Goal: Task Accomplishment & Management: Complete application form

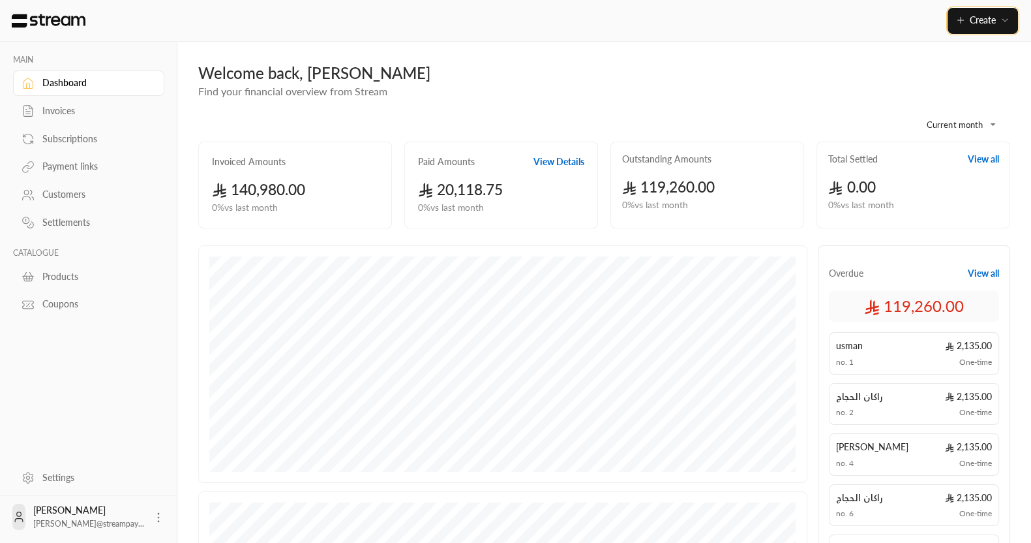
click at [981, 14] on span "Create" at bounding box center [983, 19] width 26 height 11
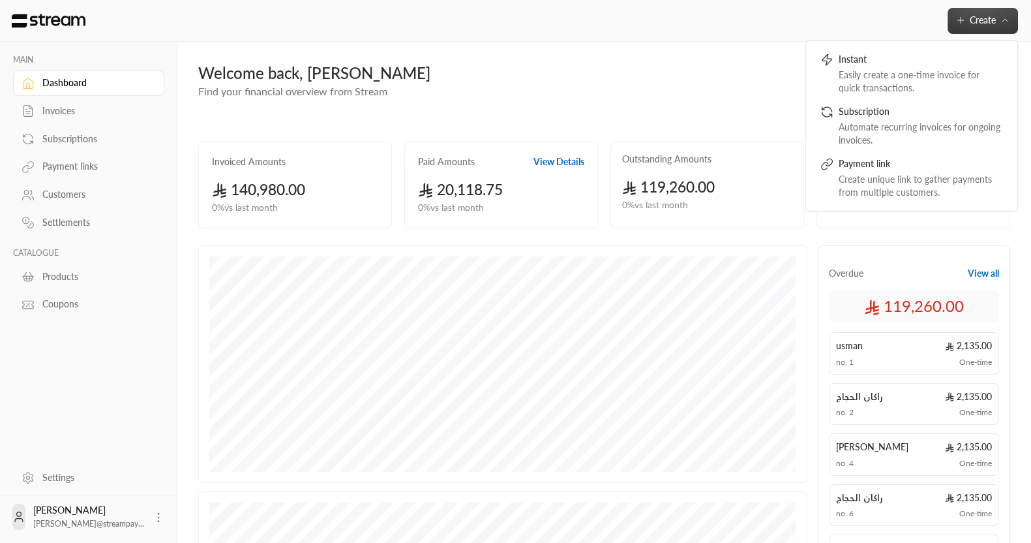
click at [619, 57] on div "**********" at bounding box center [604, 454] width 854 height 825
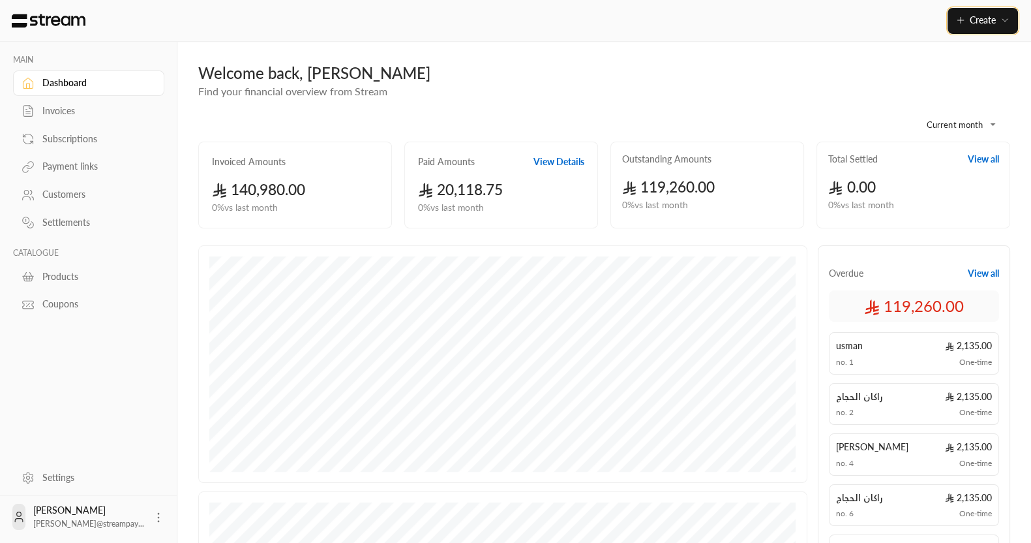
click at [985, 18] on span "Create" at bounding box center [983, 19] width 26 height 11
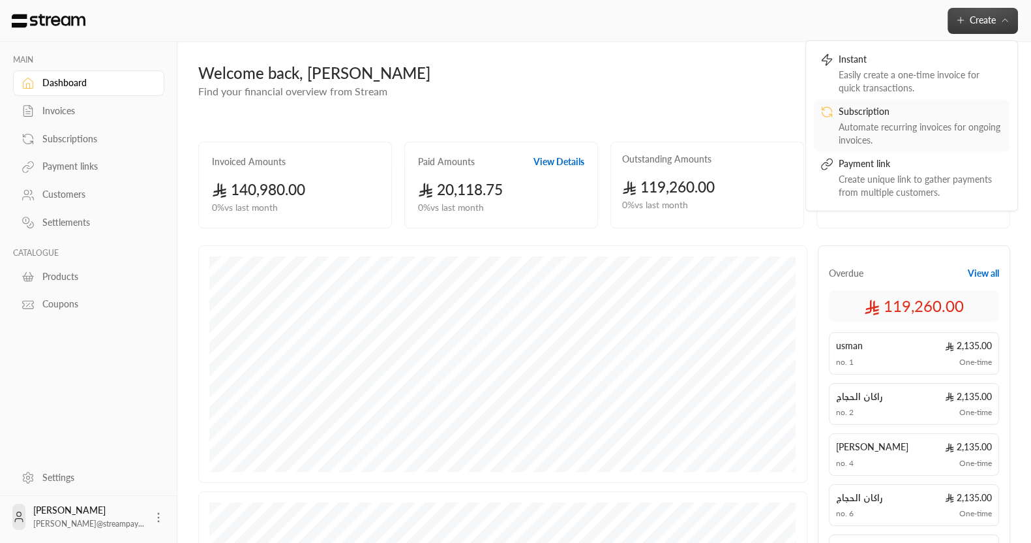
click at [887, 138] on div "Automate recurring invoices for ongoing invoices." at bounding box center [921, 133] width 164 height 26
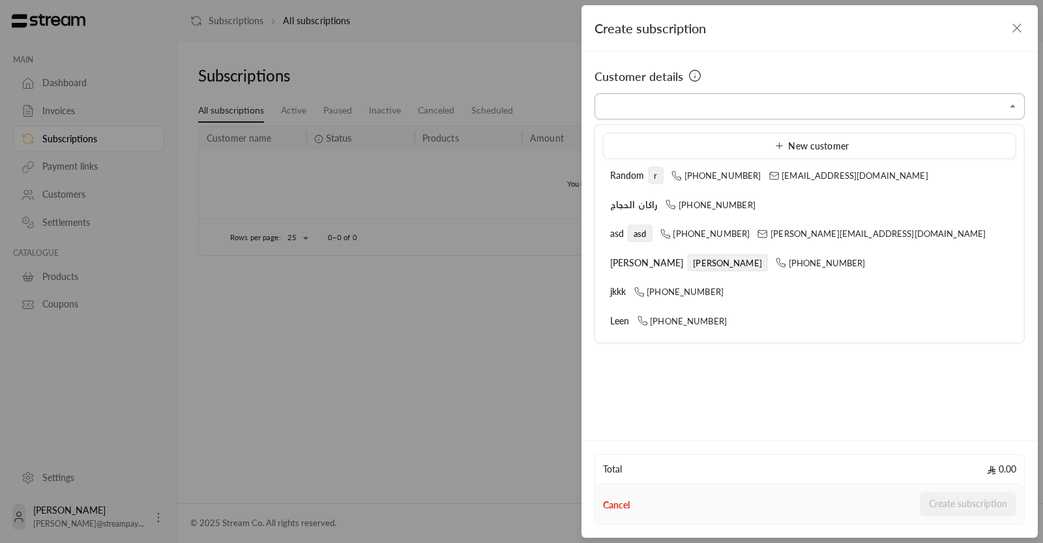
click at [724, 102] on input "Select customer" at bounding box center [810, 106] width 430 height 23
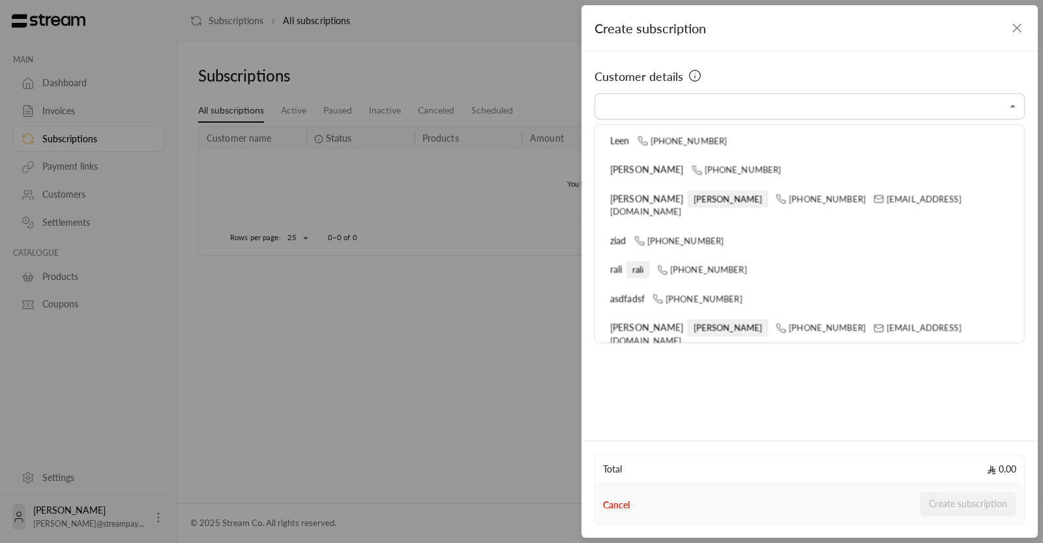
scroll to position [182, 0]
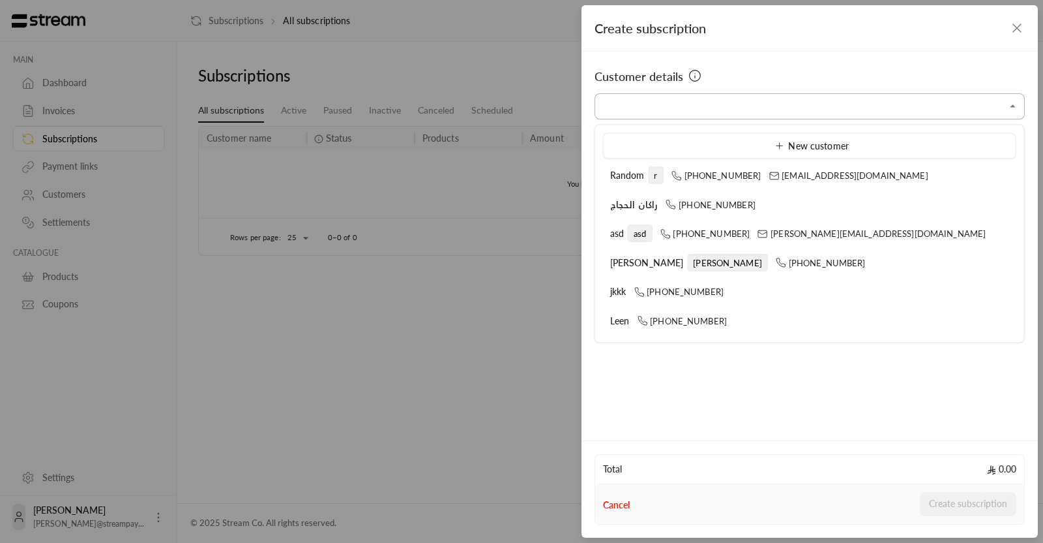
click at [687, 112] on input "Select customer" at bounding box center [810, 106] width 430 height 23
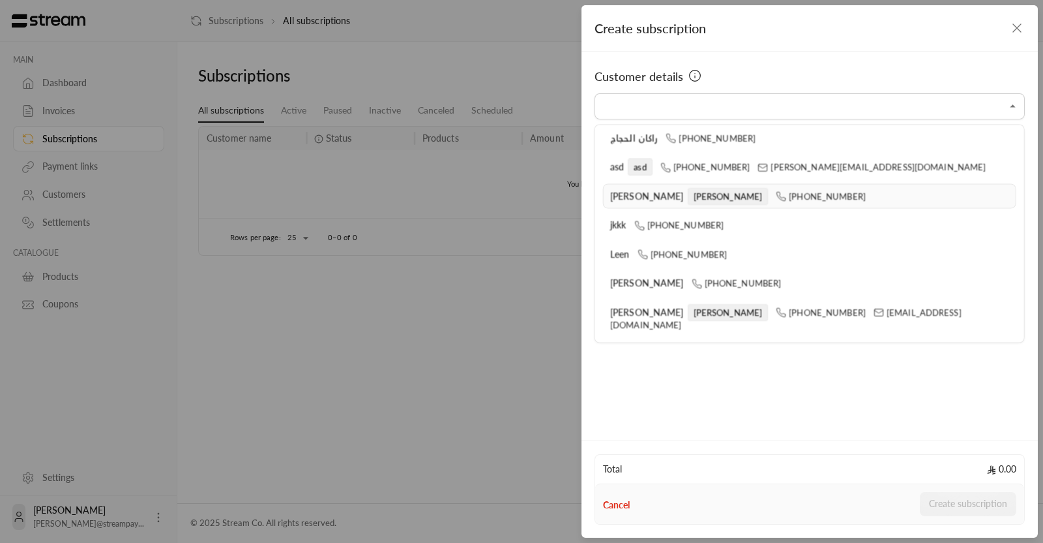
scroll to position [81, 0]
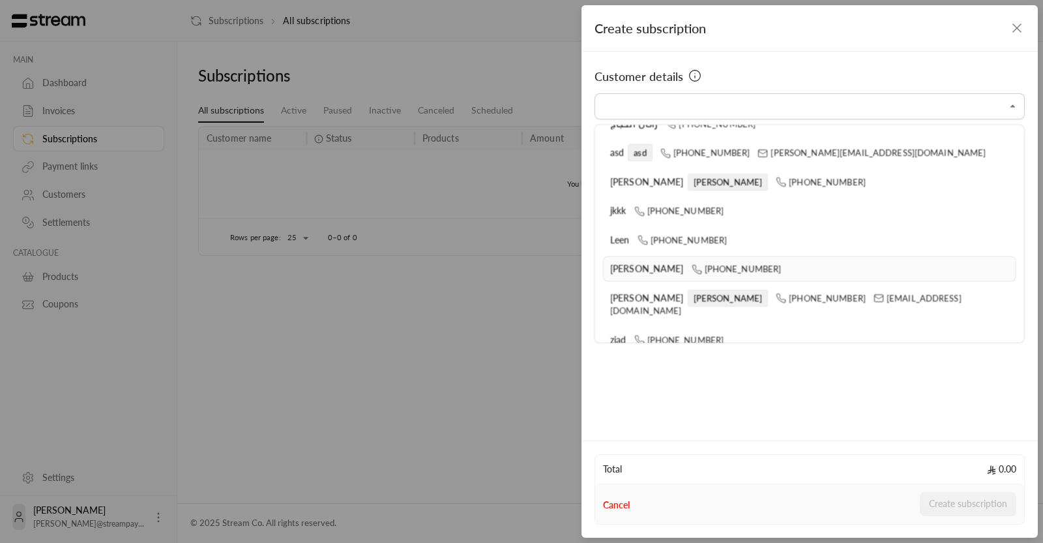
click at [711, 263] on span "[PHONE_NUMBER]" at bounding box center [736, 268] width 90 height 10
type input "**********"
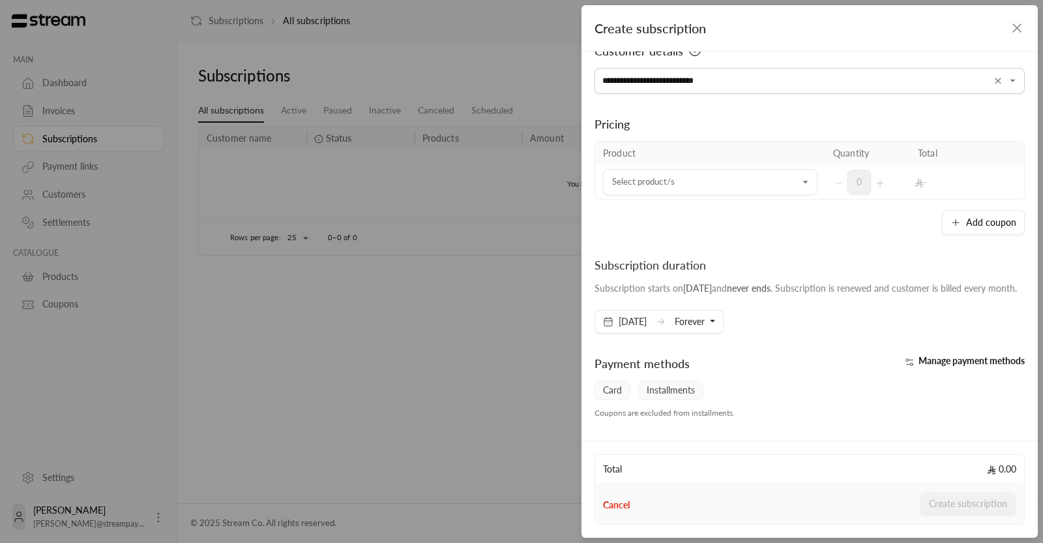
scroll to position [0, 0]
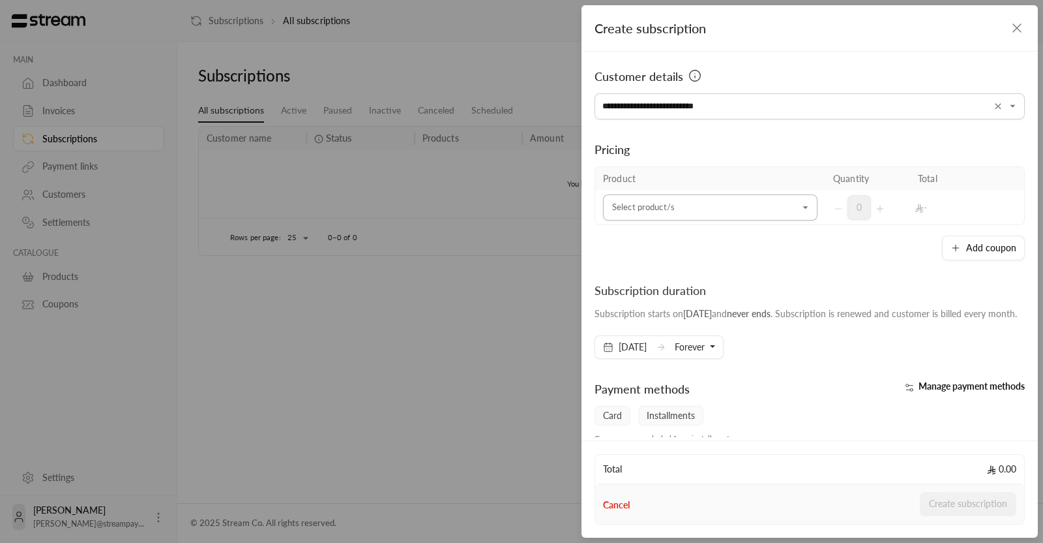
click at [701, 217] on input "Select customer" at bounding box center [710, 207] width 215 height 23
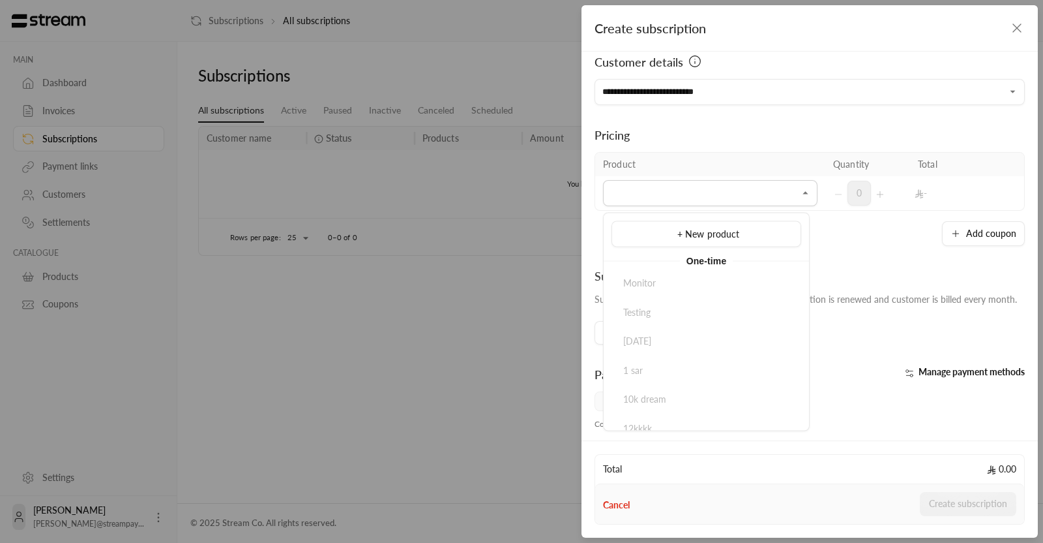
scroll to position [12, 0]
click at [867, 270] on div "Subscription duration" at bounding box center [806, 278] width 423 height 18
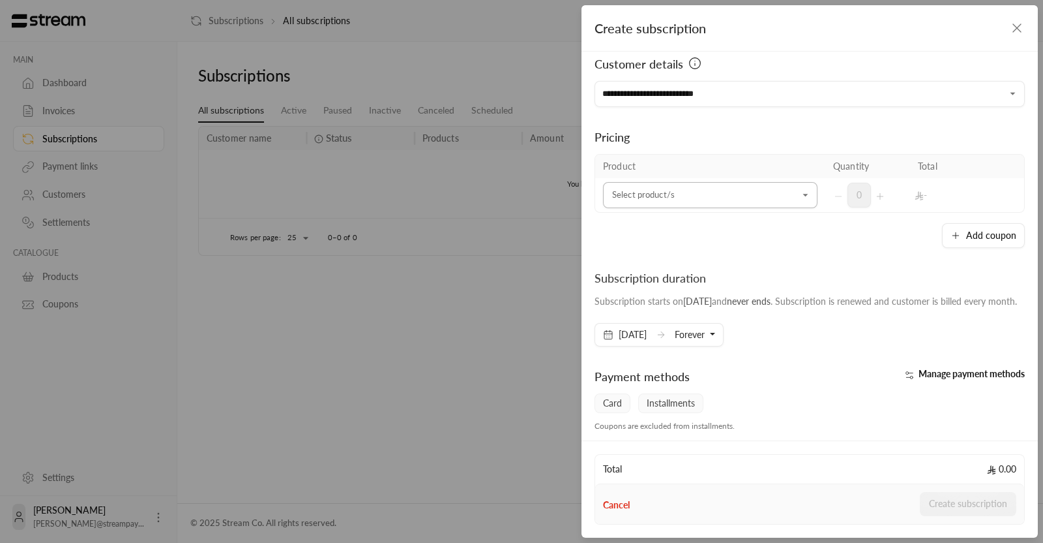
click at [775, 203] on input "Select customer" at bounding box center [710, 195] width 215 height 23
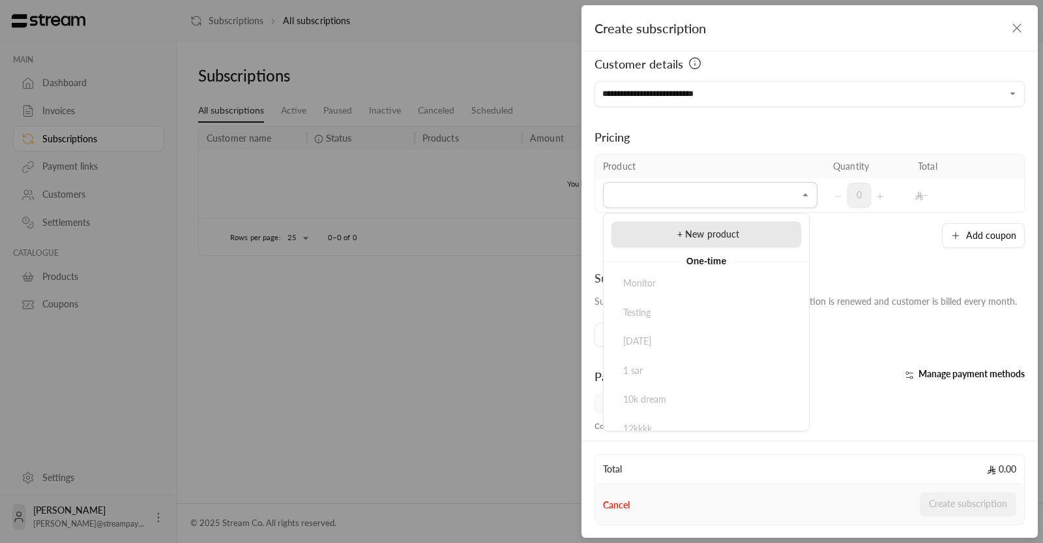
click at [650, 238] on div "+ New product" at bounding box center [706, 235] width 175 height 14
